Goal: Transaction & Acquisition: Purchase product/service

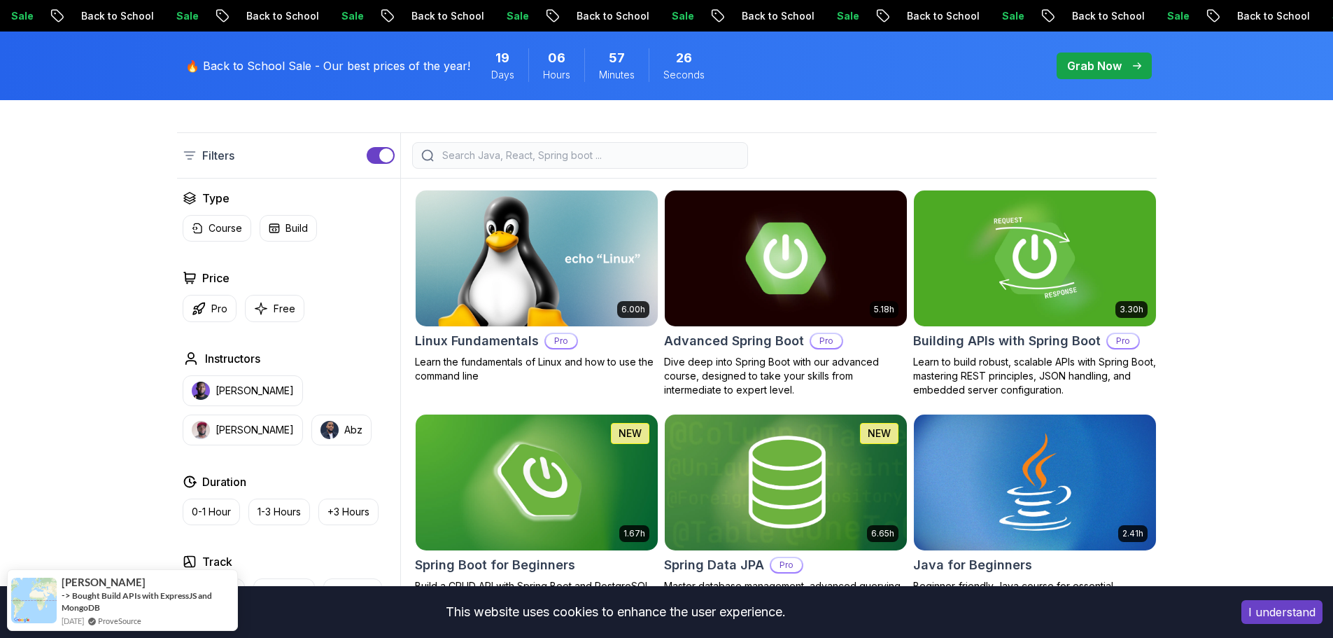
scroll to position [420, 0]
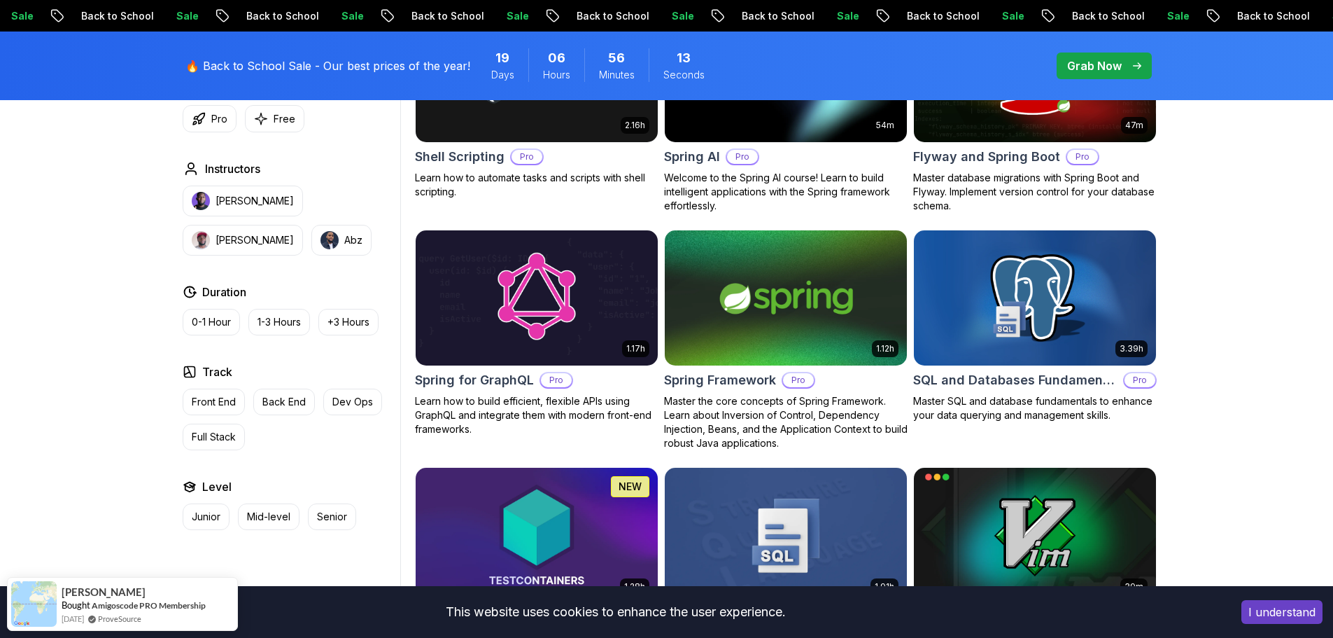
scroll to position [3360, 0]
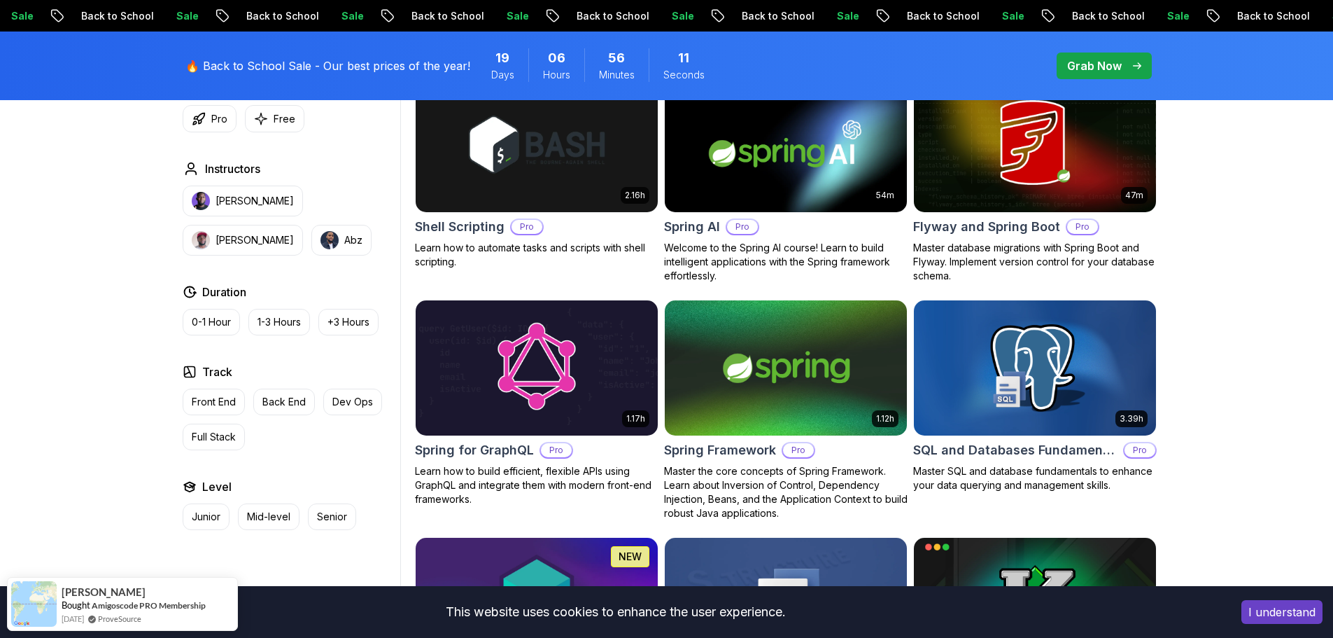
click at [206, 393] on button "Front End" at bounding box center [214, 401] width 62 height 27
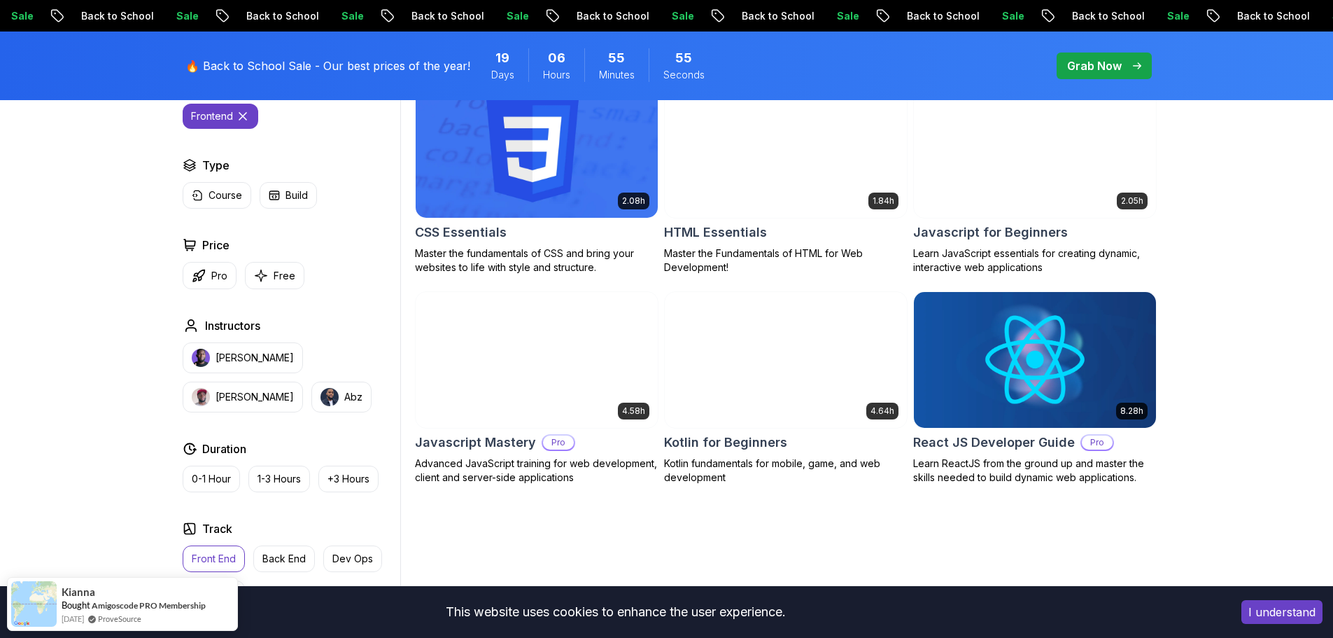
scroll to position [528, 0]
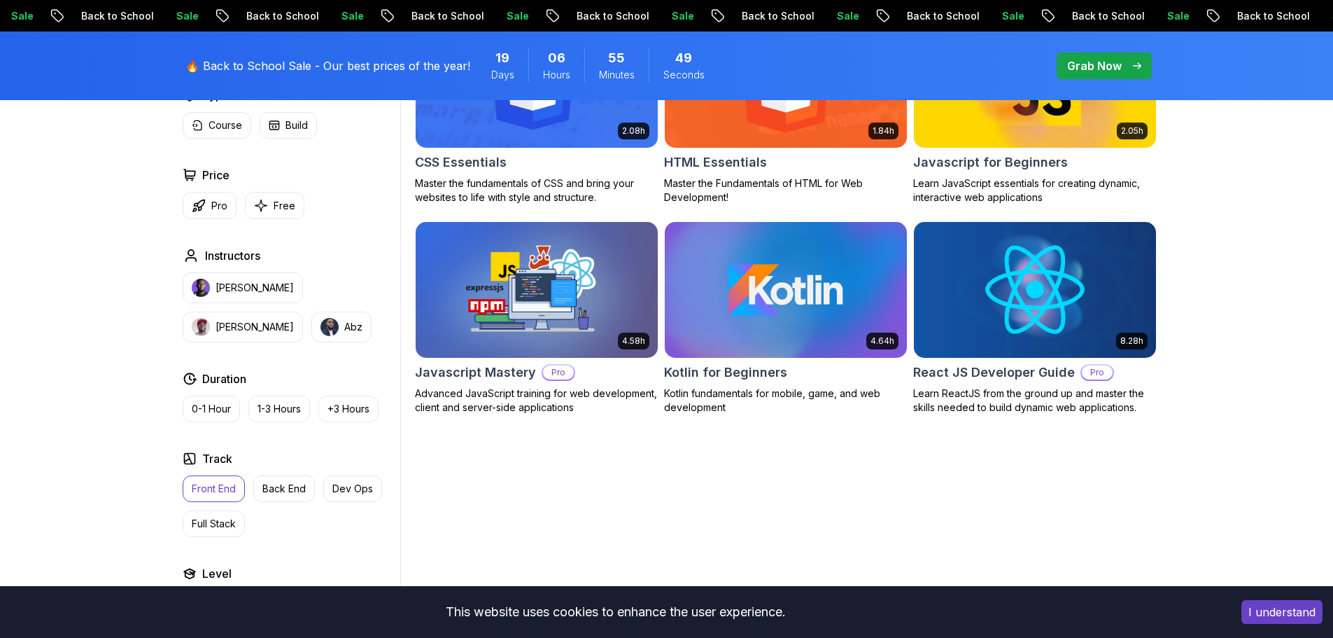
click at [228, 487] on p "Front End" at bounding box center [214, 489] width 44 height 14
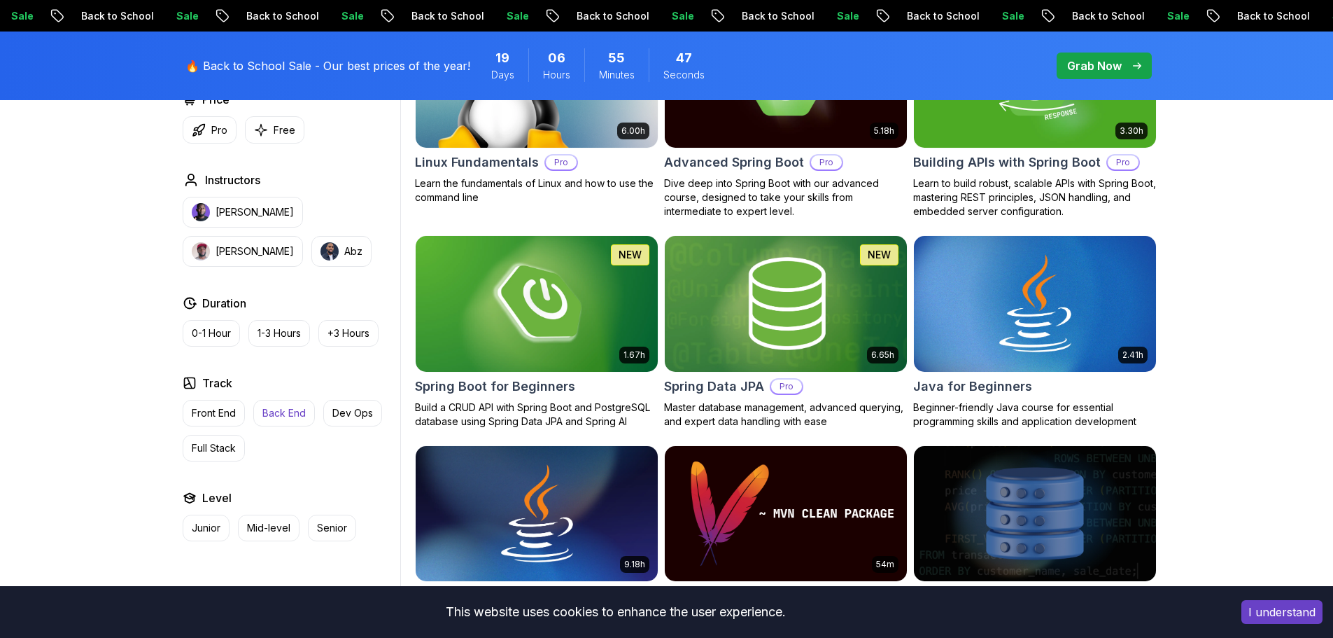
click at [281, 409] on p "Back End" at bounding box center [283, 413] width 43 height 14
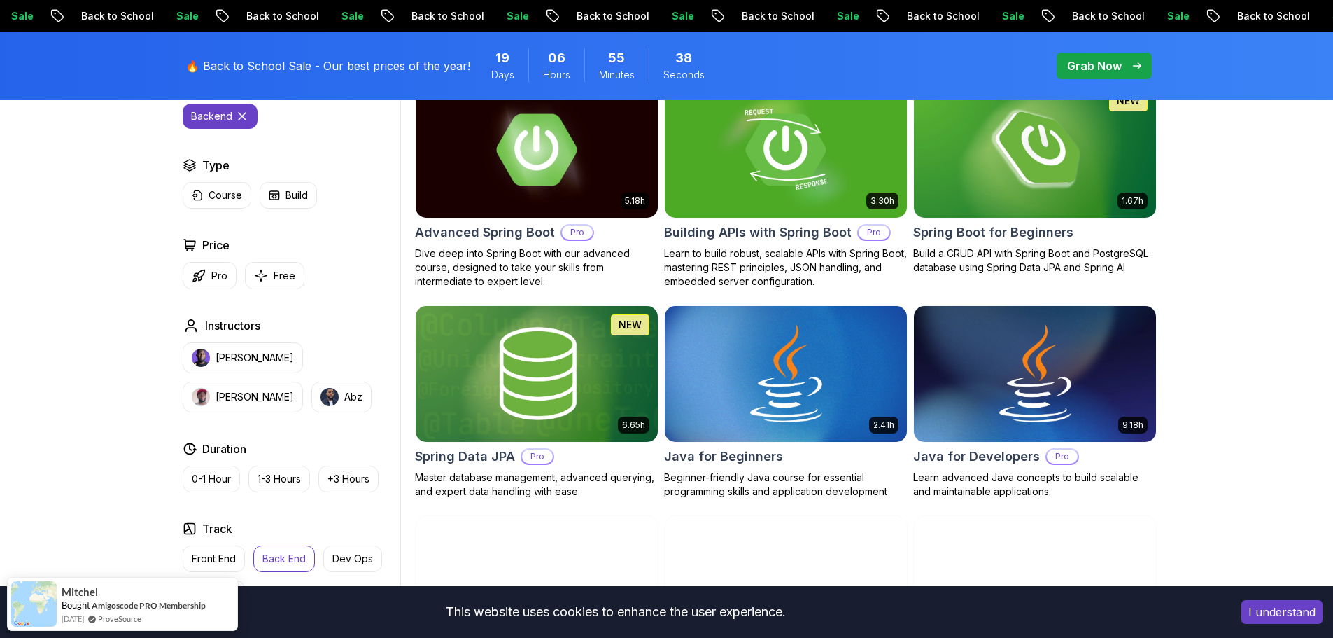
scroll to position [388, 0]
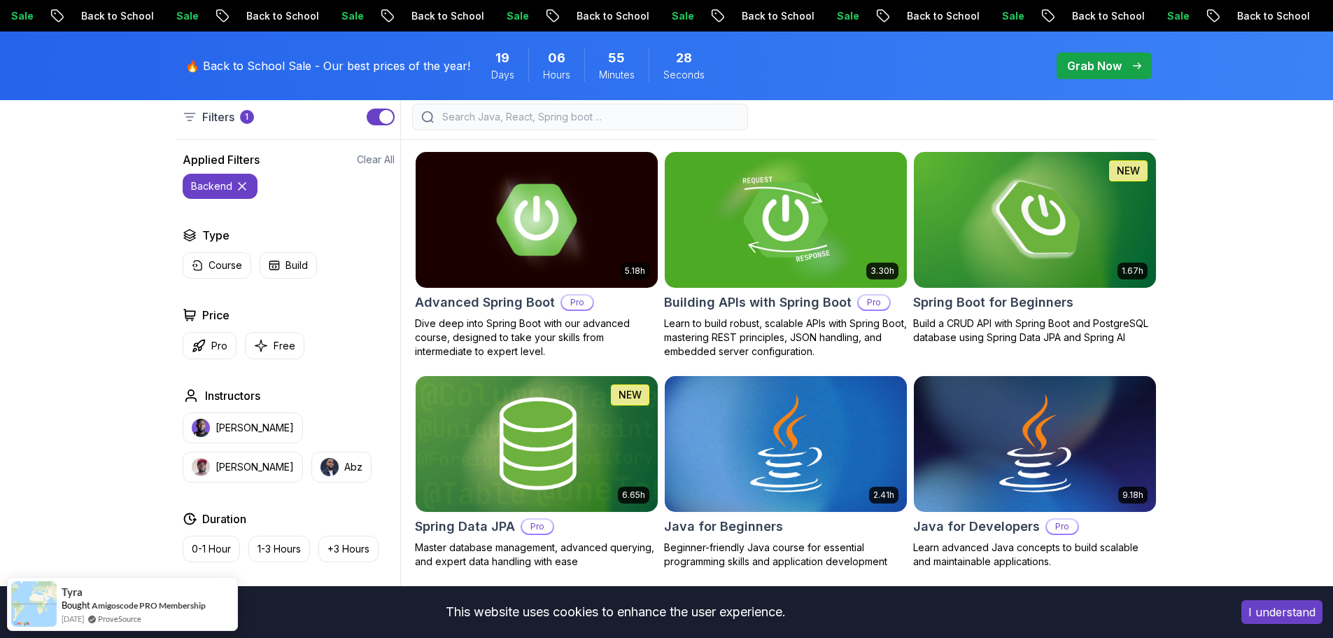
click at [757, 319] on p "Learn to build robust, scalable APIs with Spring Boot, mastering REST principle…" at bounding box center [786, 337] width 244 height 42
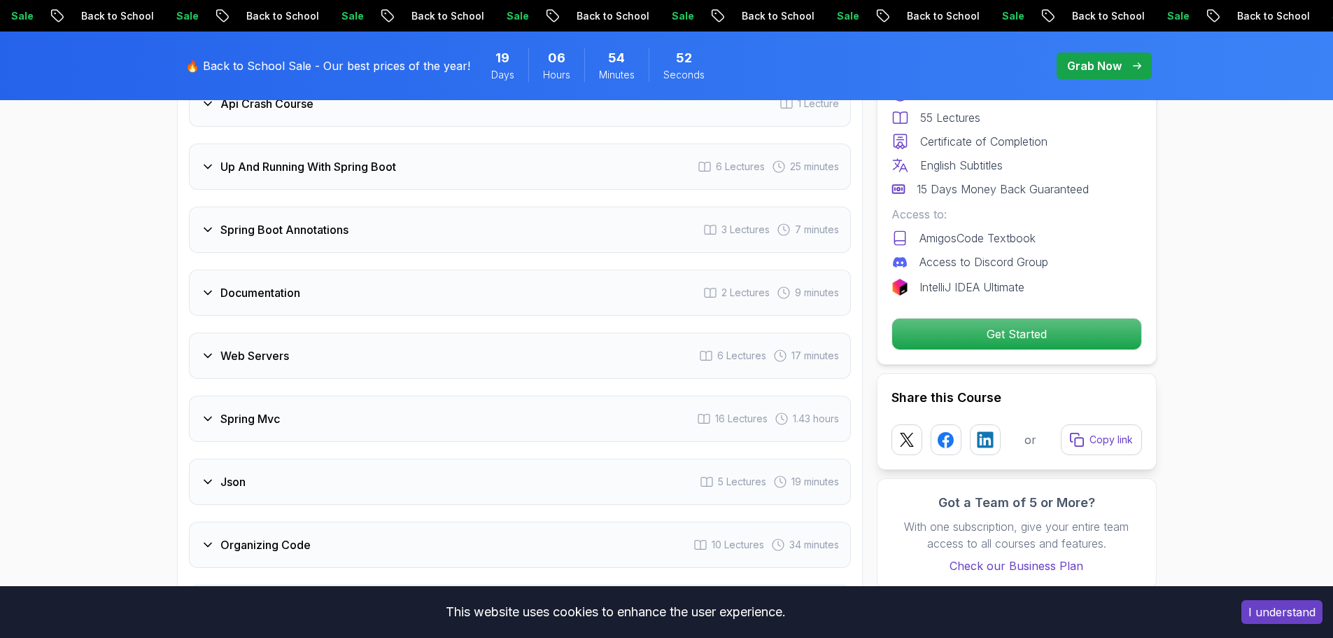
scroll to position [2590, 0]
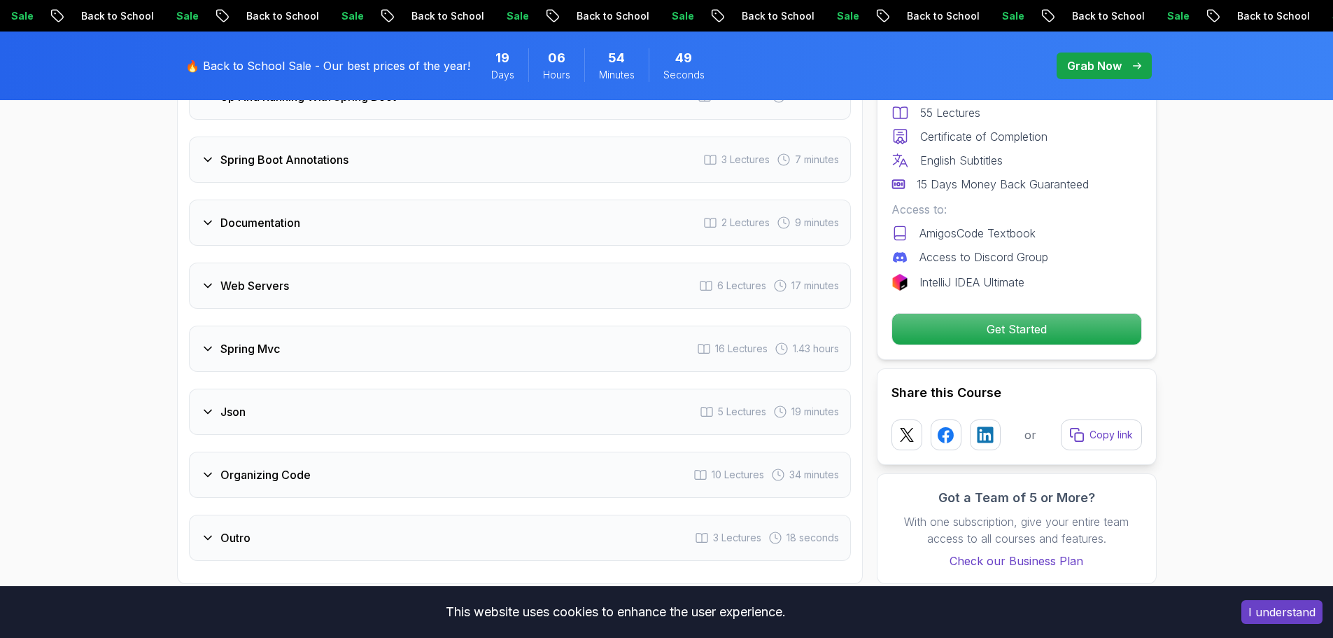
click at [204, 279] on icon at bounding box center [208, 286] width 14 height 14
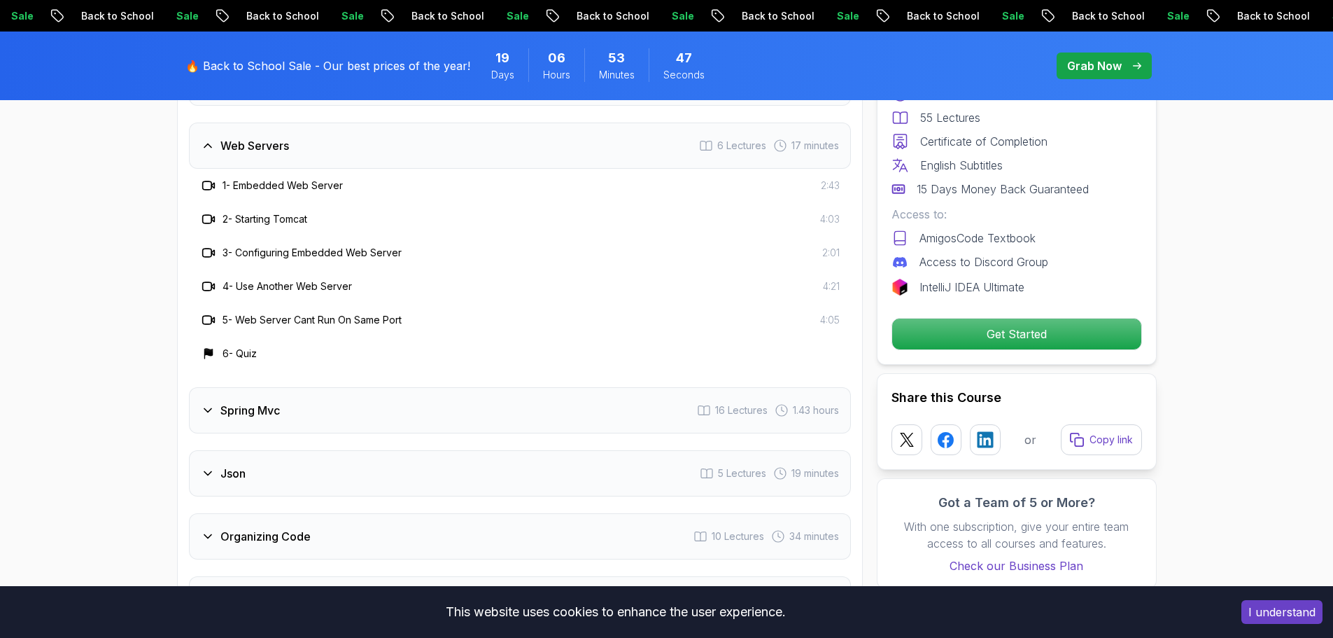
scroll to position [2699, 0]
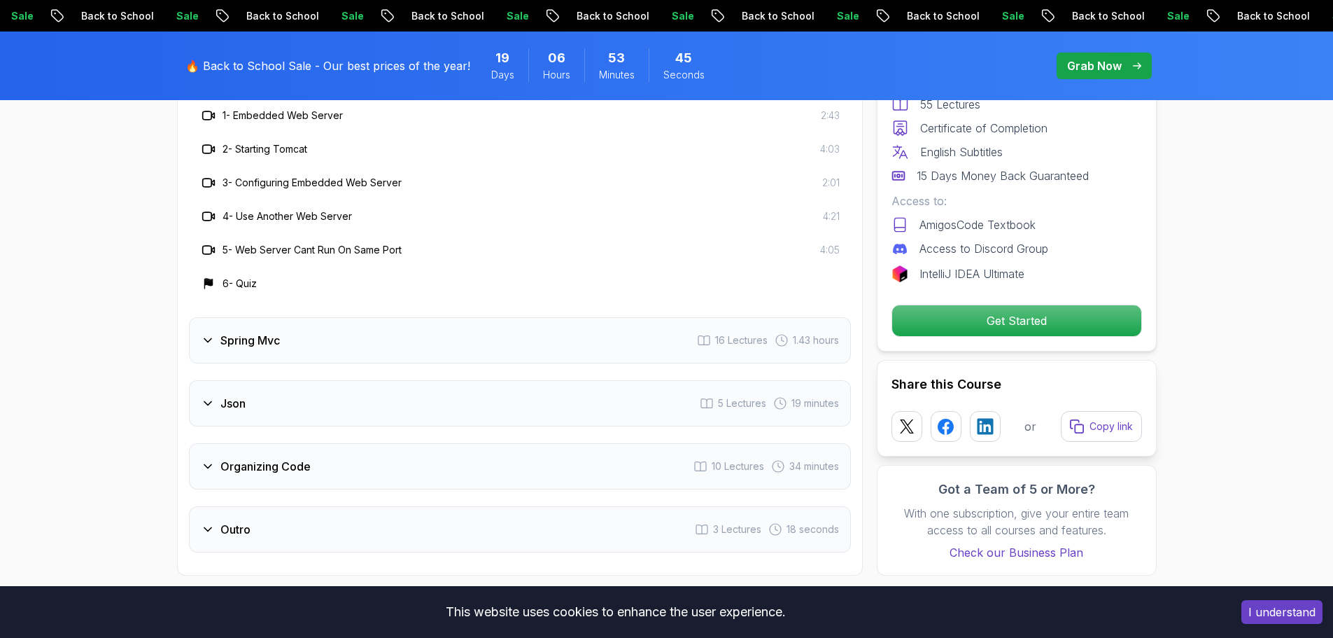
click at [205, 333] on icon at bounding box center [208, 340] width 14 height 14
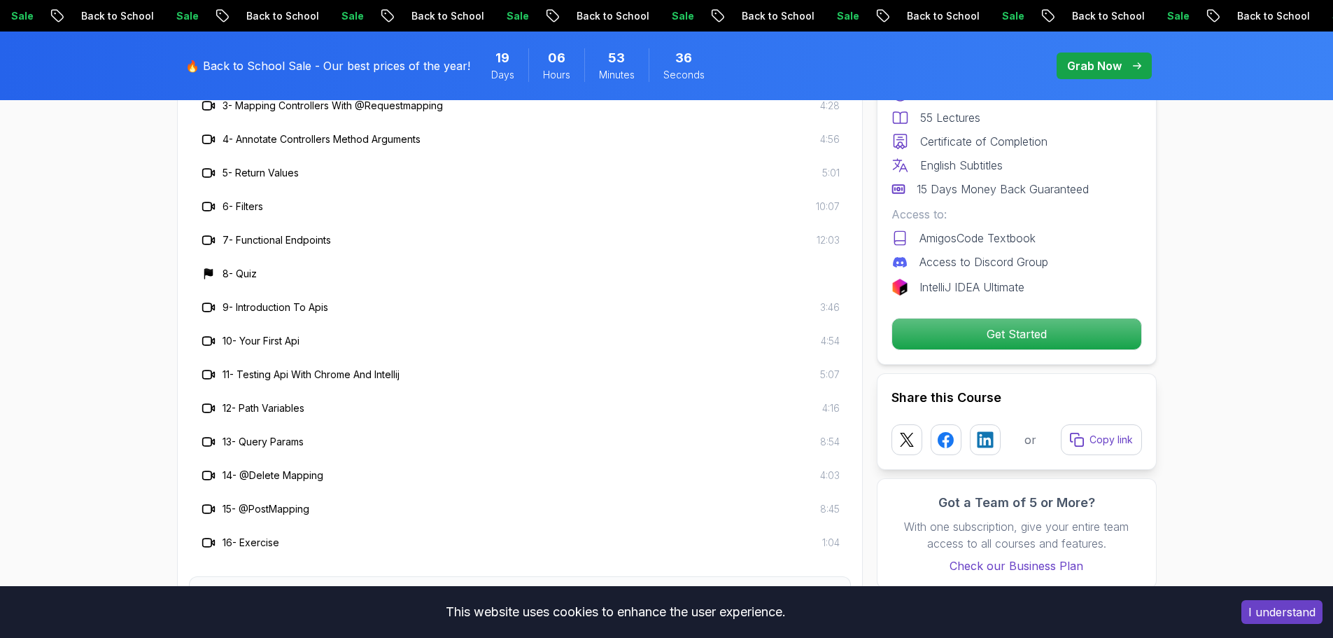
scroll to position [2629, 0]
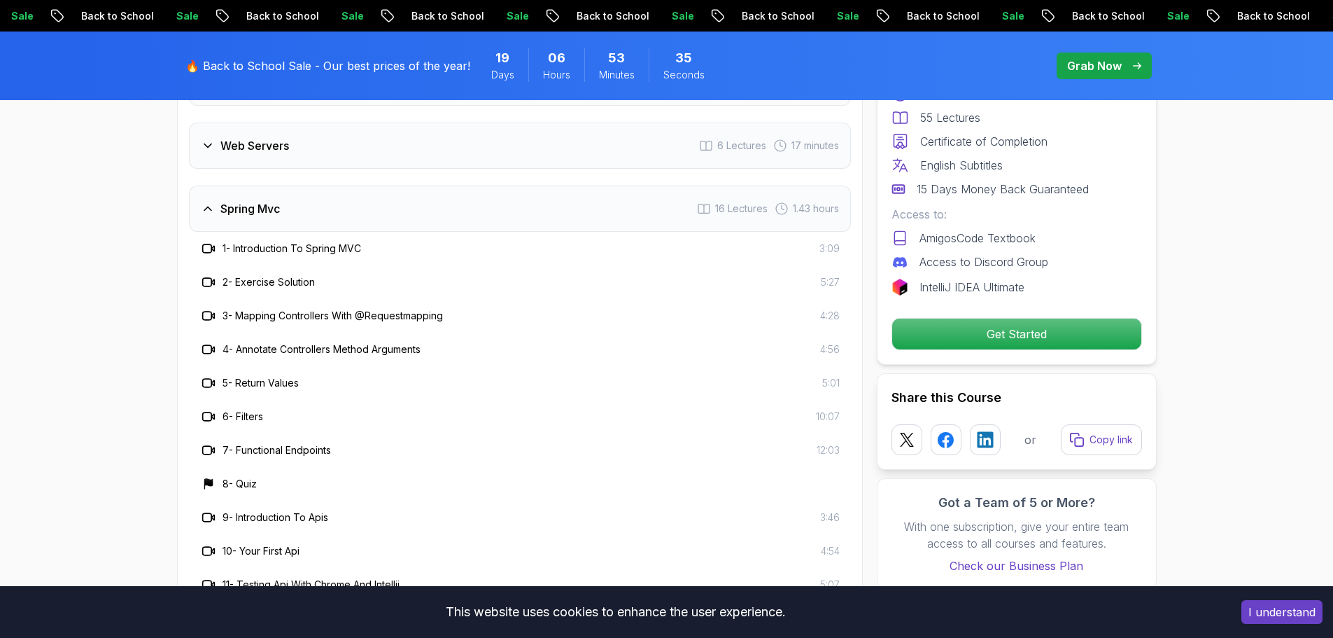
click at [210, 202] on icon at bounding box center [208, 209] width 14 height 14
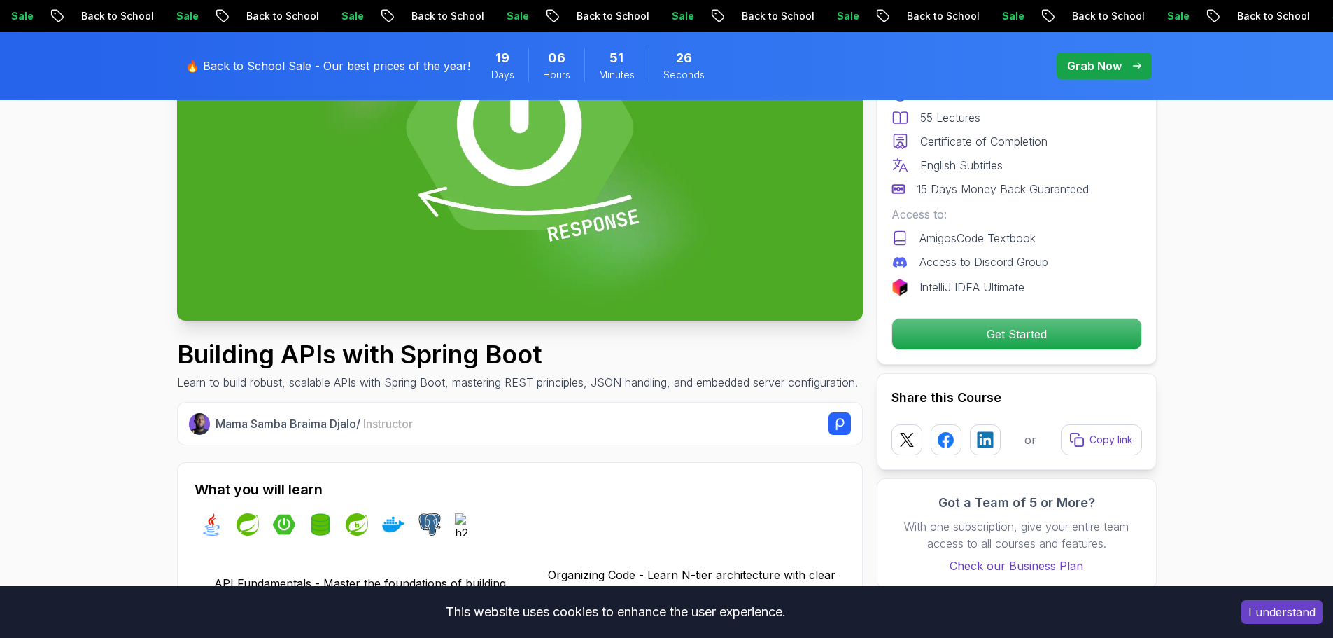
scroll to position [0, 0]
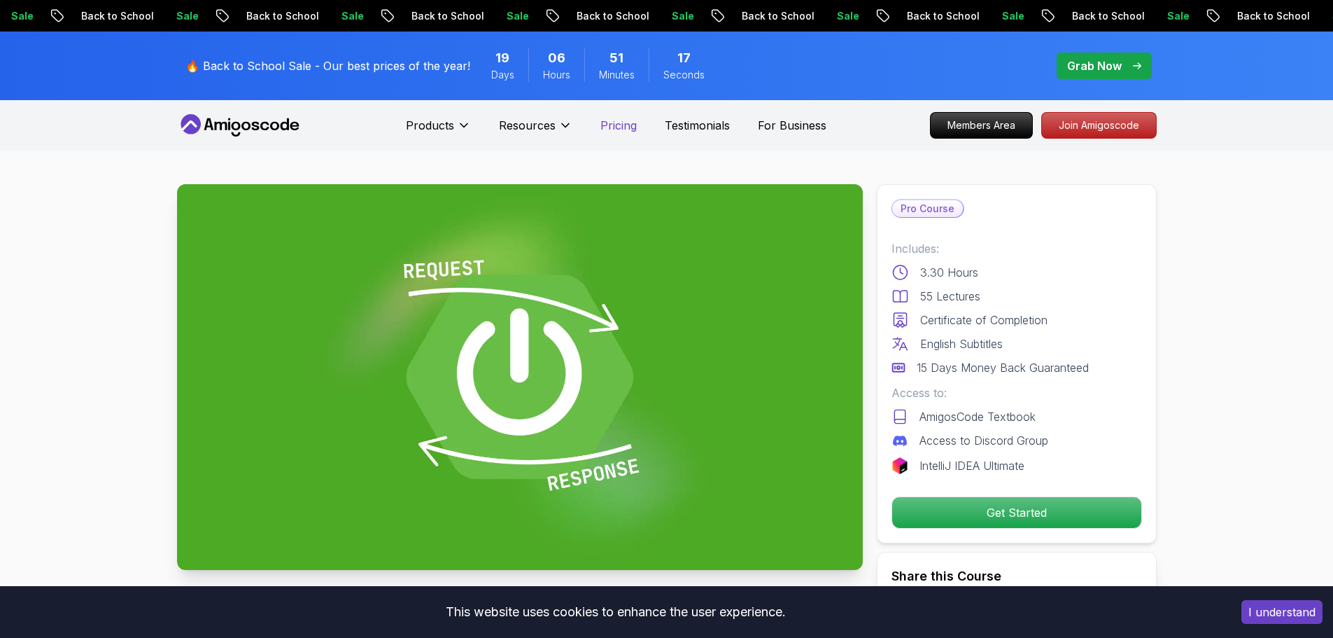
click at [626, 125] on p "Pricing" at bounding box center [619, 125] width 36 height 17
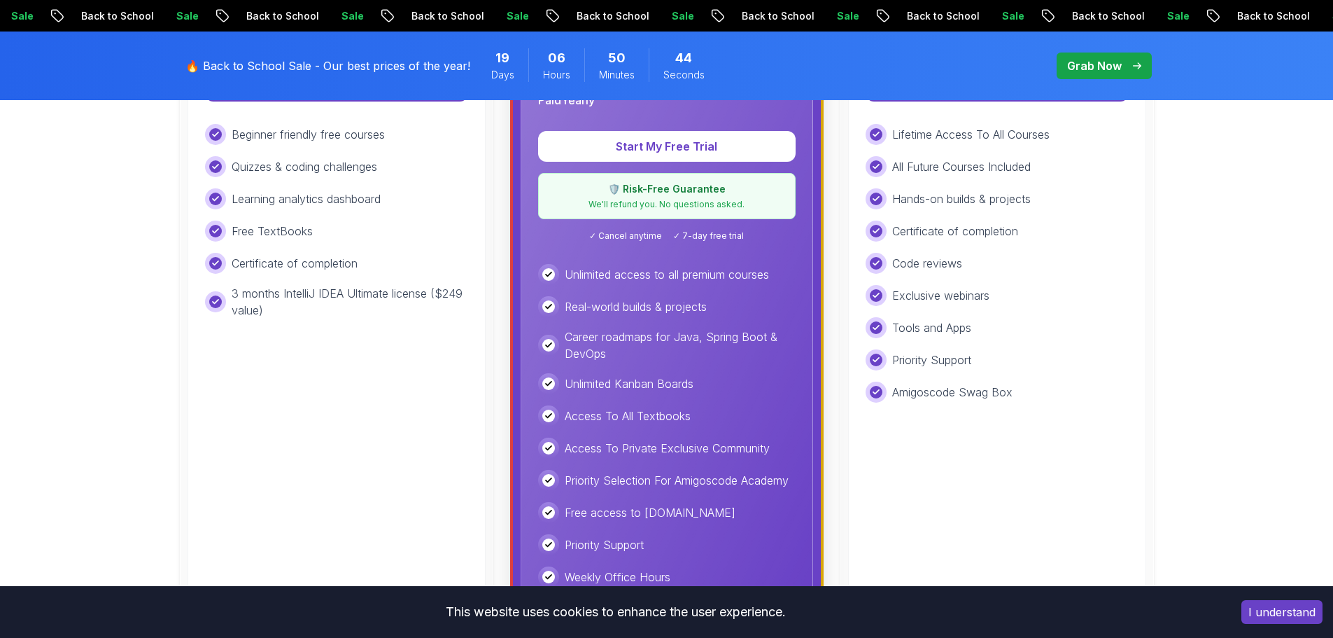
scroll to position [420, 0]
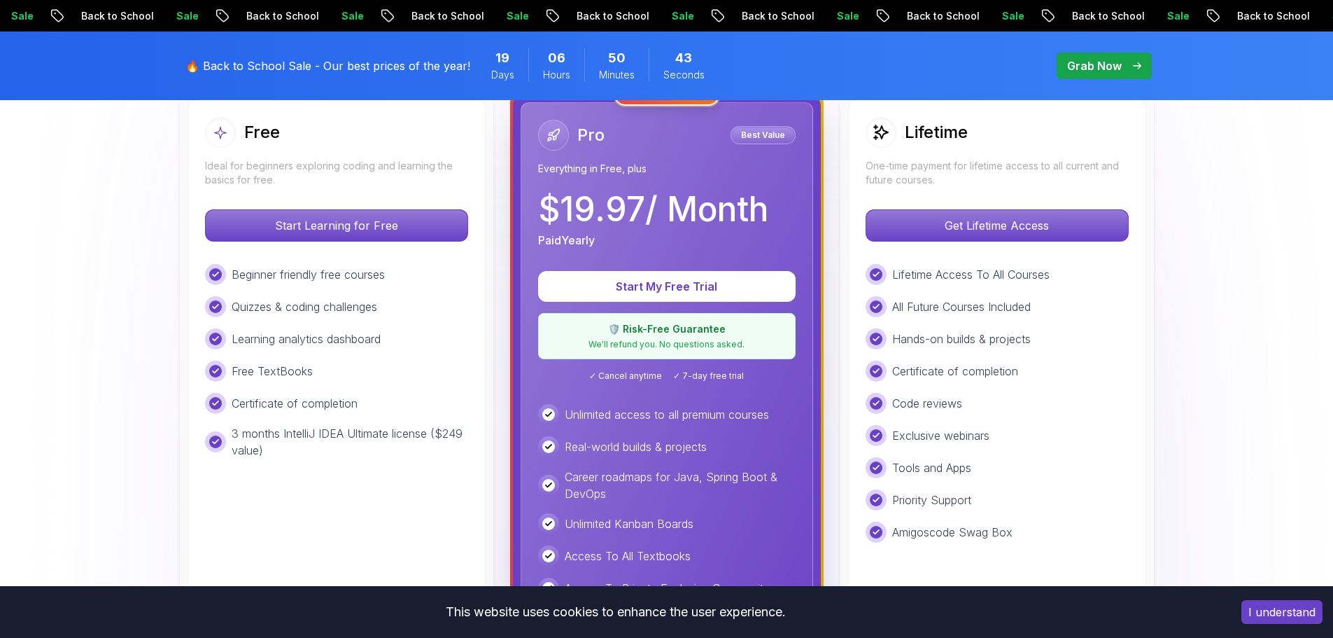
click at [962, 141] on h2 "Lifetime" at bounding box center [936, 132] width 63 height 22
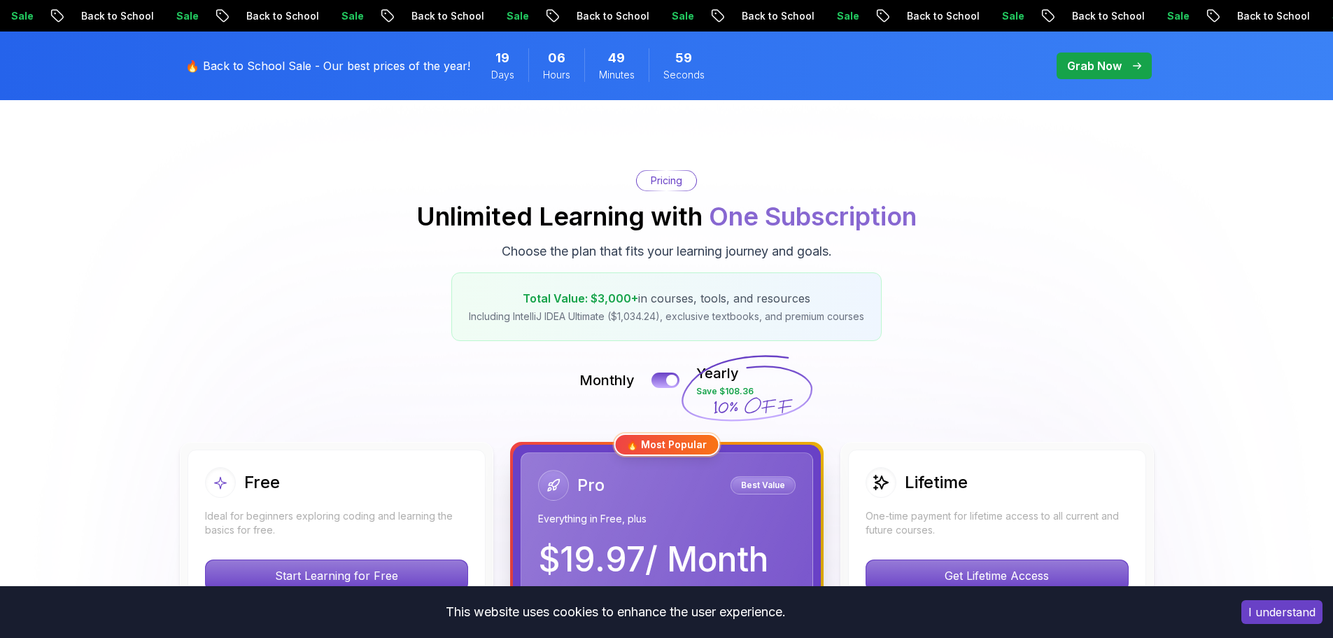
scroll to position [0, 0]
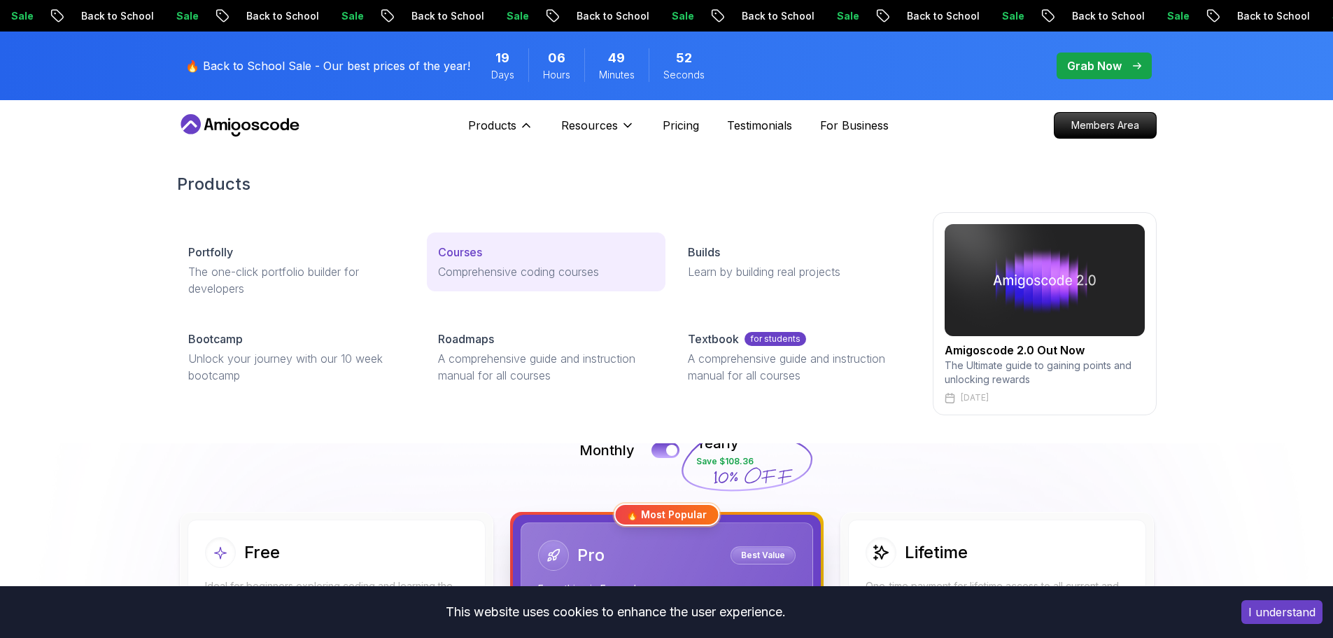
click at [489, 252] on div "Courses" at bounding box center [546, 252] width 216 height 17
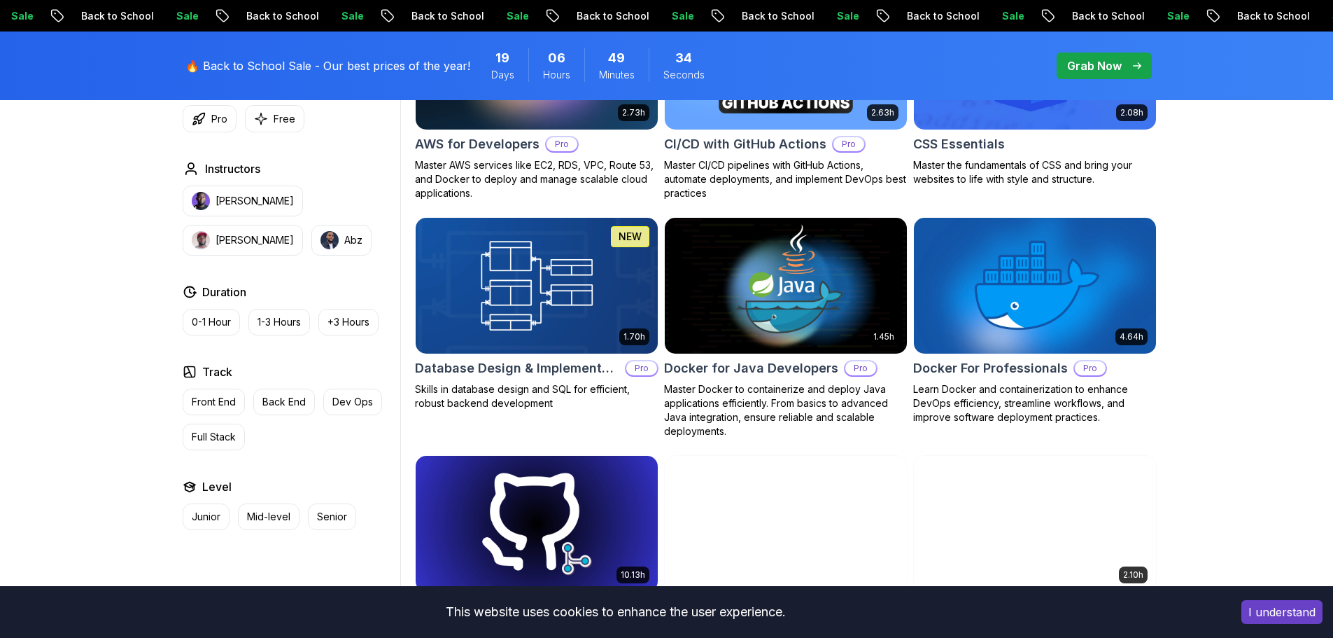
scroll to position [1120, 0]
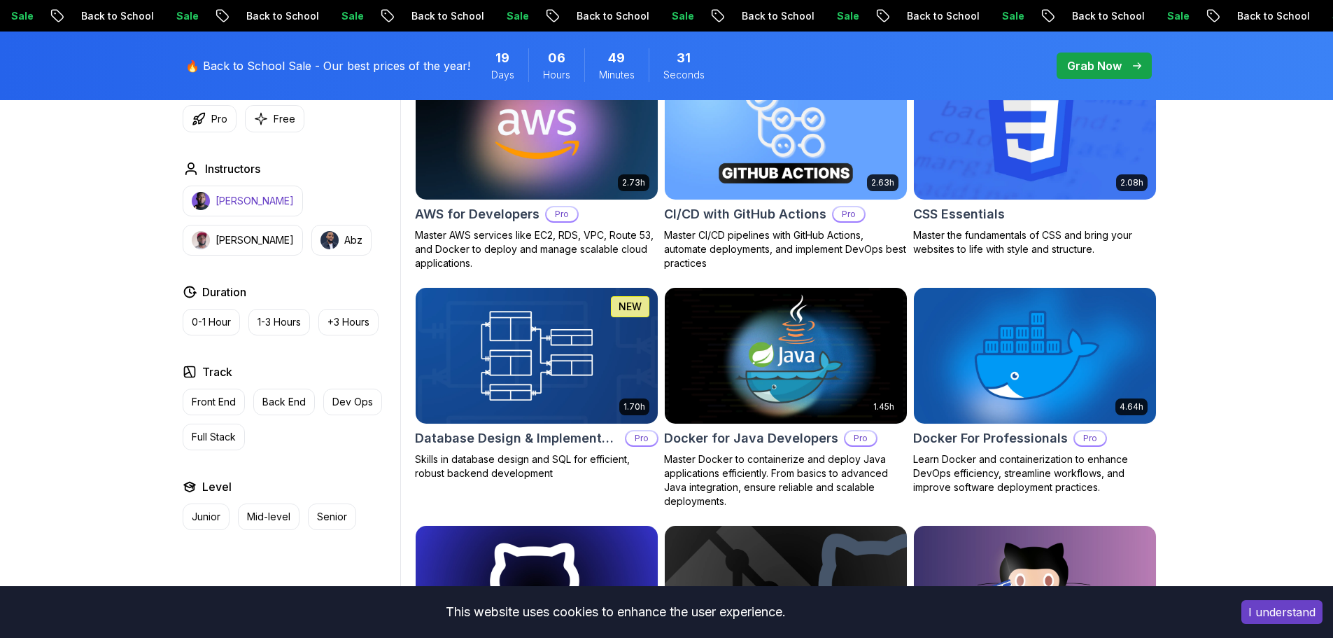
click at [248, 191] on button "[PERSON_NAME]" at bounding box center [243, 200] width 120 height 31
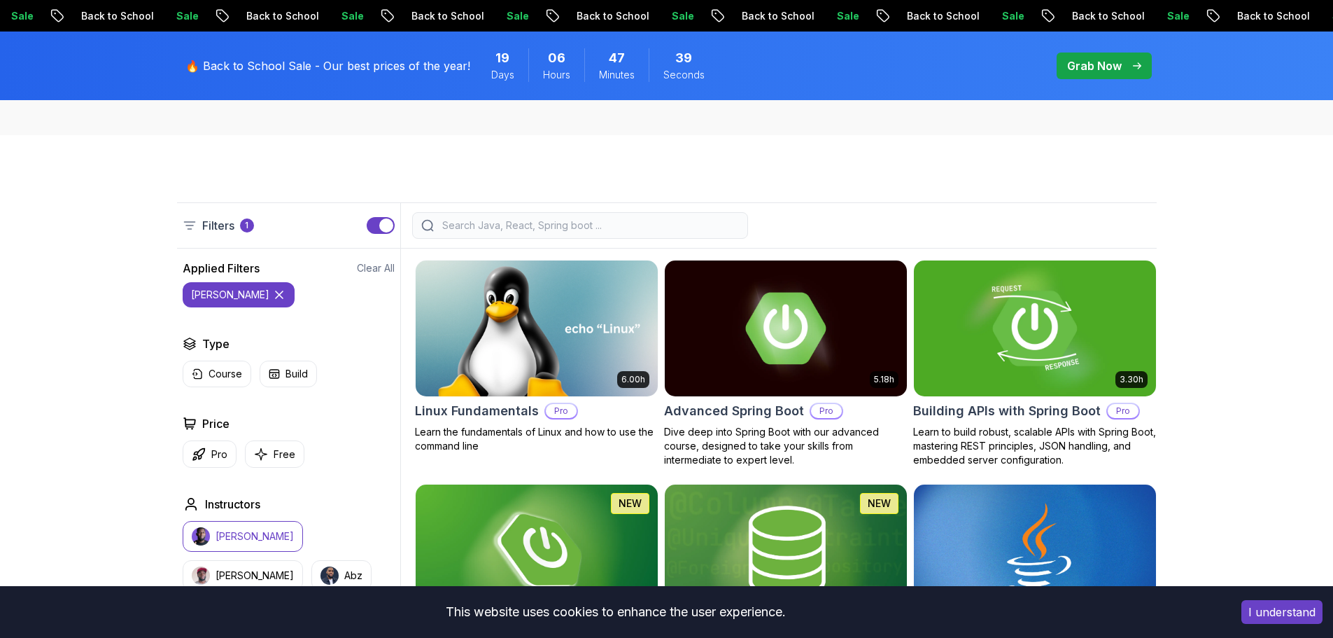
scroll to position [350, 0]
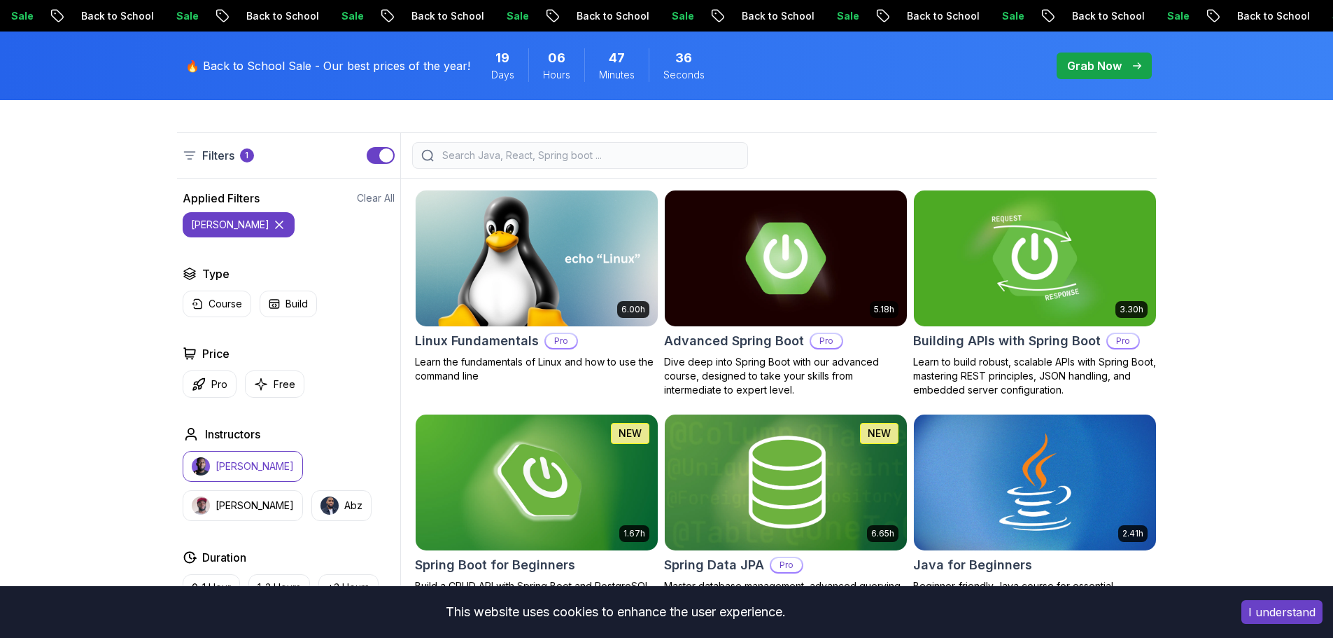
click at [959, 344] on h2 "Building APIs with Spring Boot" at bounding box center [1007, 341] width 188 height 20
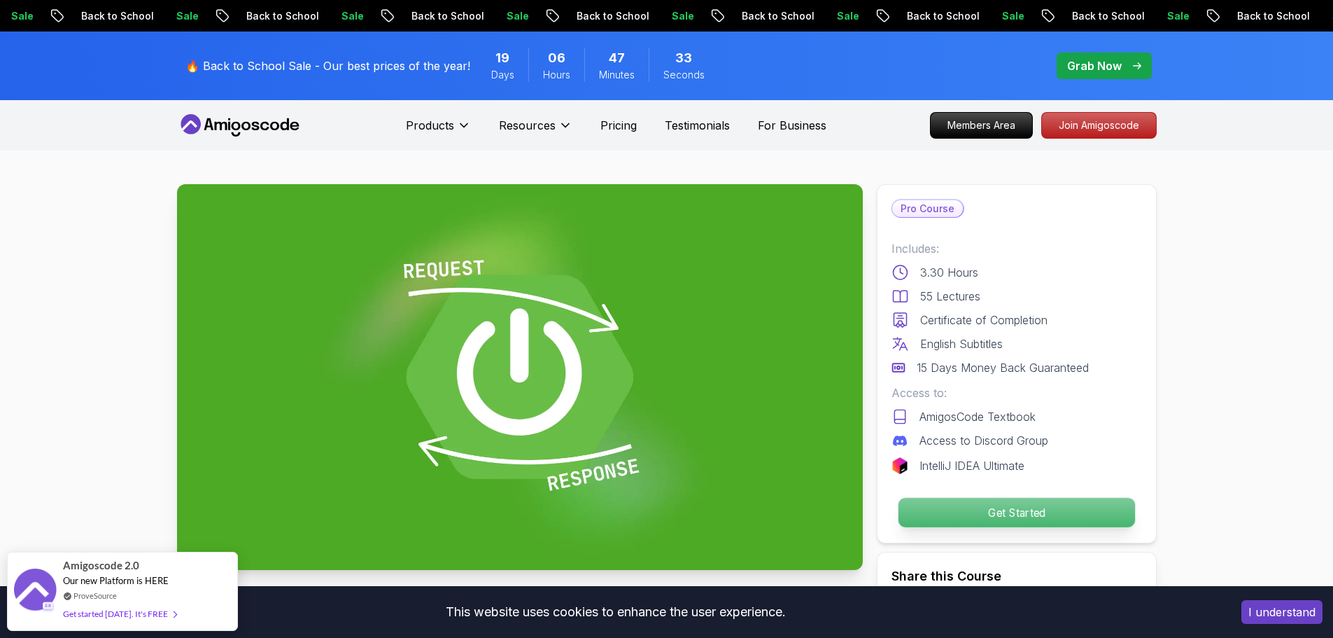
click at [962, 510] on p "Get Started" at bounding box center [1016, 512] width 237 height 29
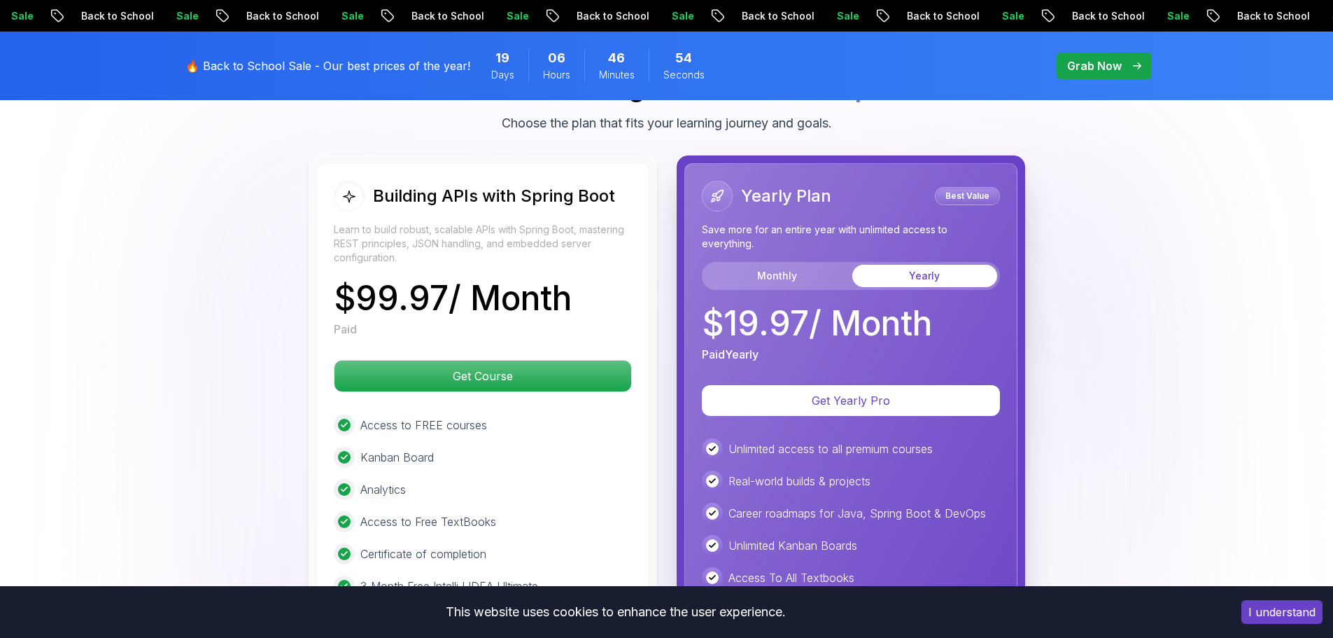
scroll to position [3241, 0]
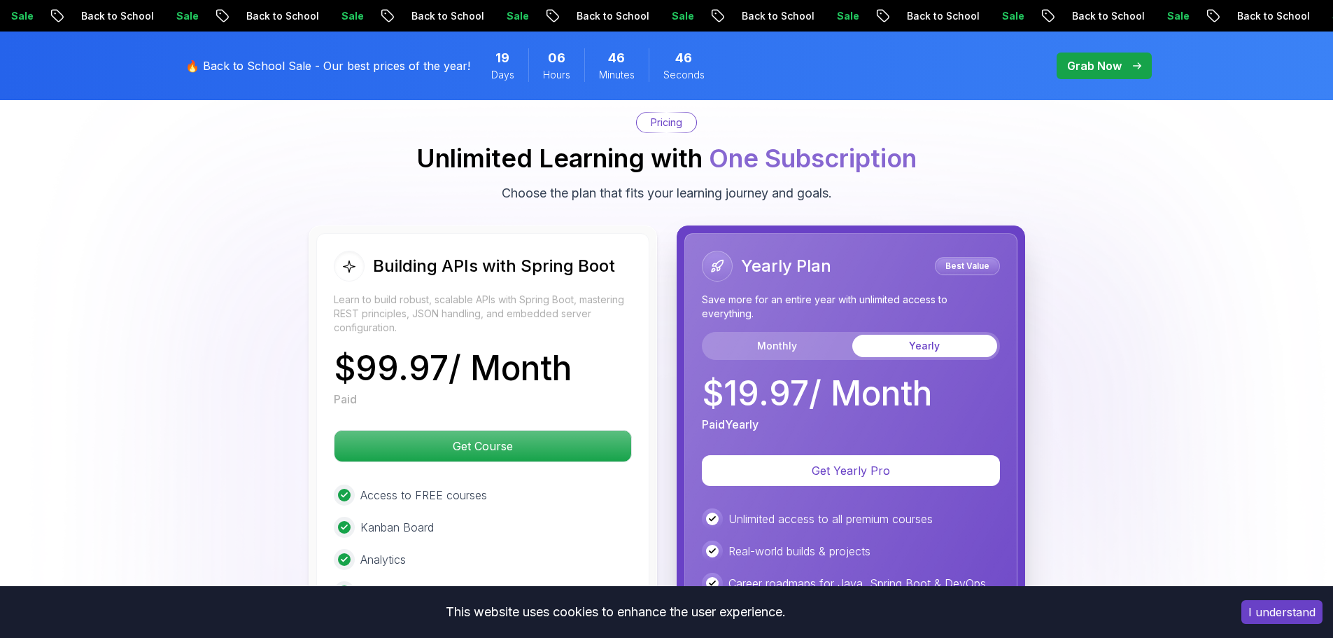
click at [1107, 65] on p "Grab Now" at bounding box center [1094, 65] width 55 height 17
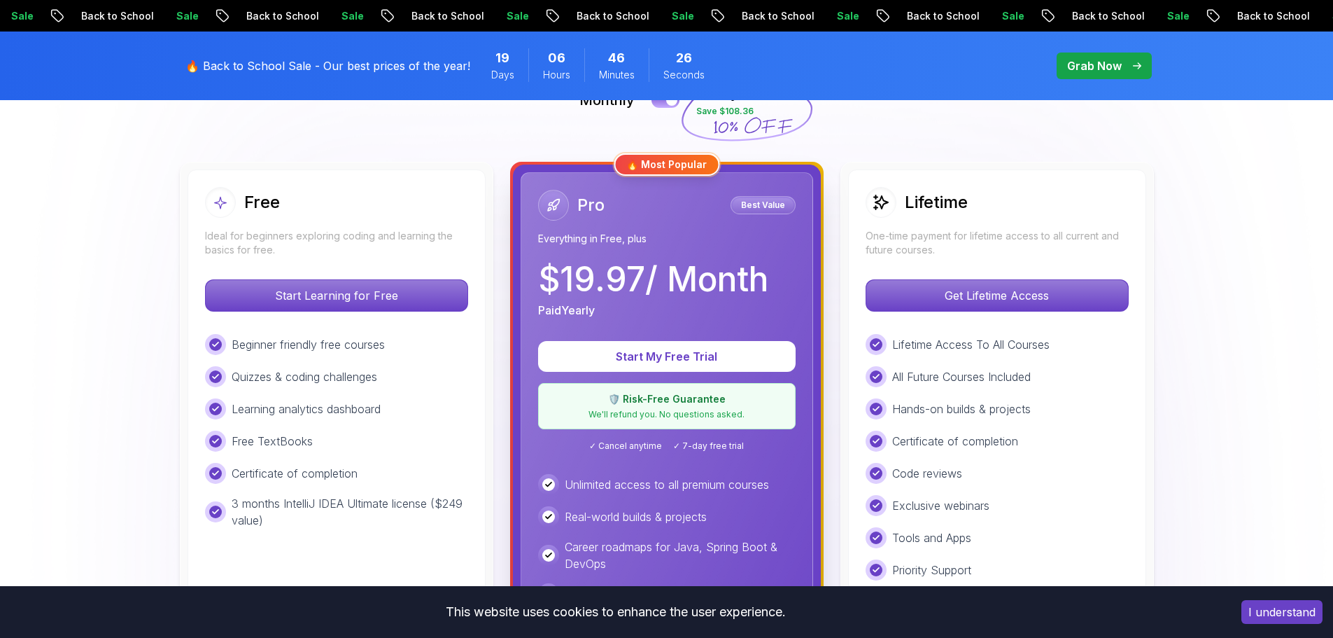
scroll to position [280, 0]
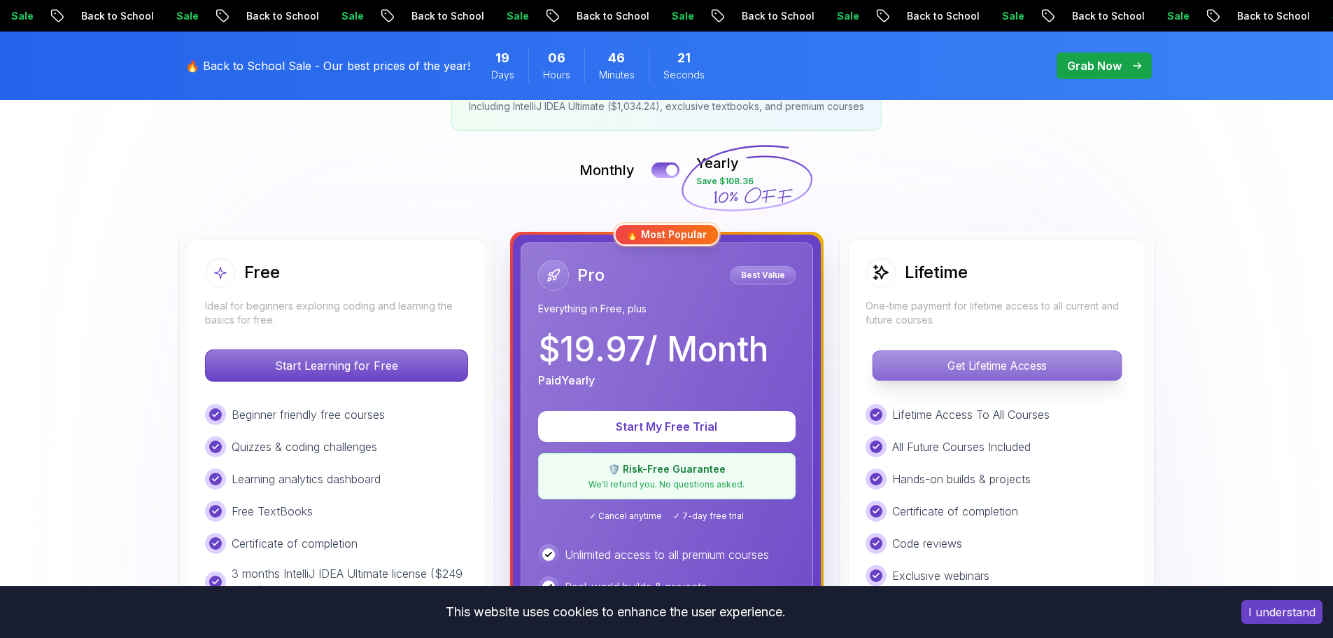
click at [1025, 363] on p "Get Lifetime Access" at bounding box center [997, 365] width 248 height 29
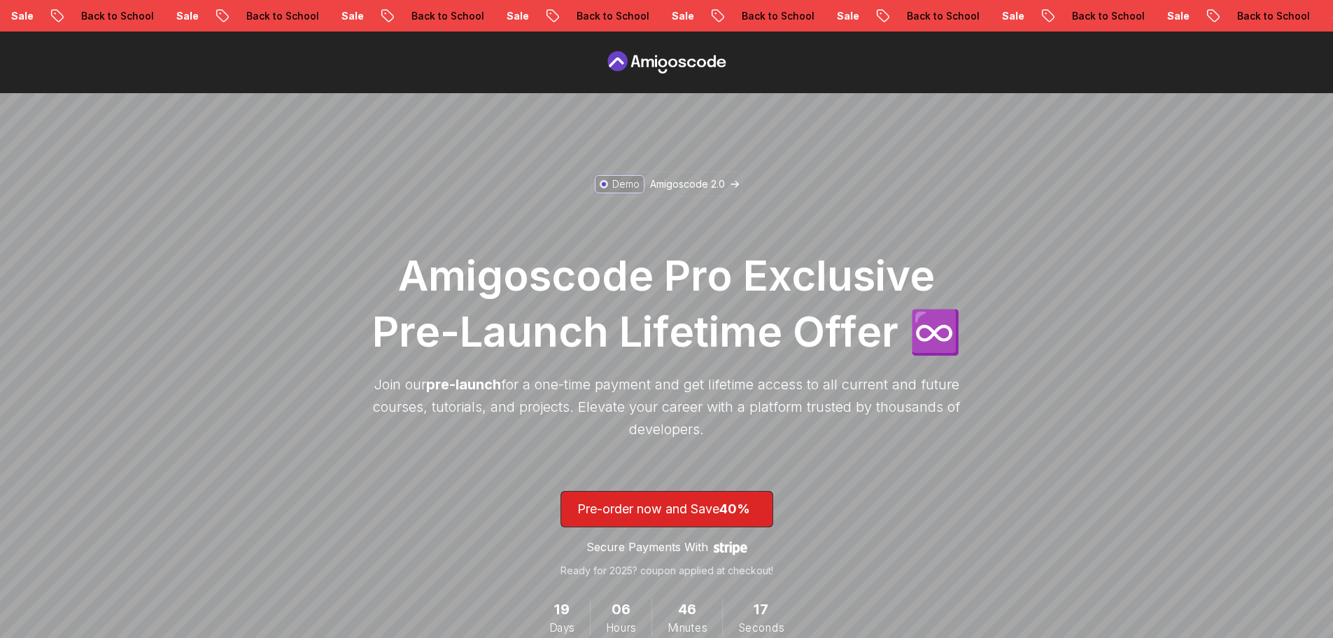
scroll to position [420, 0]
